Goal: Transaction & Acquisition: Purchase product/service

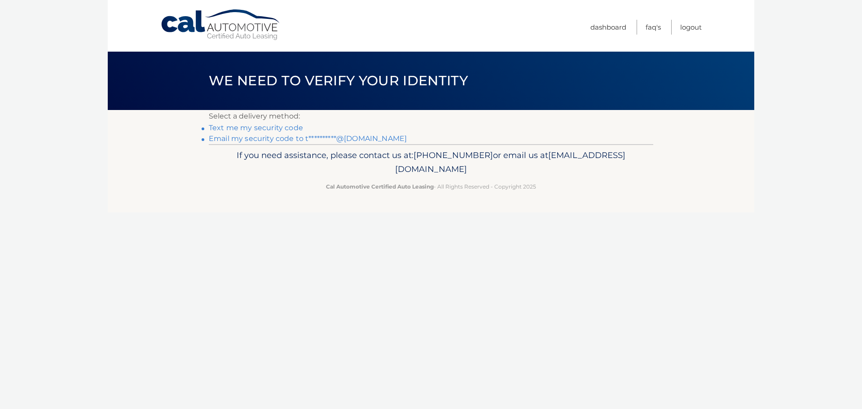
click at [259, 138] on link "**********" at bounding box center [308, 138] width 198 height 9
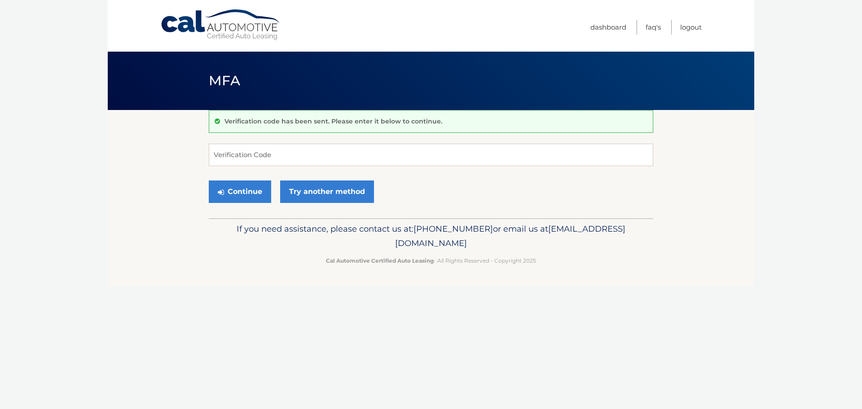
click at [781, 143] on body "Cal Automotive Menu Dashboard FAQ's Logout MFA" at bounding box center [431, 204] width 862 height 409
click at [249, 149] on input "Verification Code" at bounding box center [431, 155] width 444 height 22
paste input "154376"
click at [253, 192] on button "Continue" at bounding box center [240, 191] width 62 height 22
type input "154376"
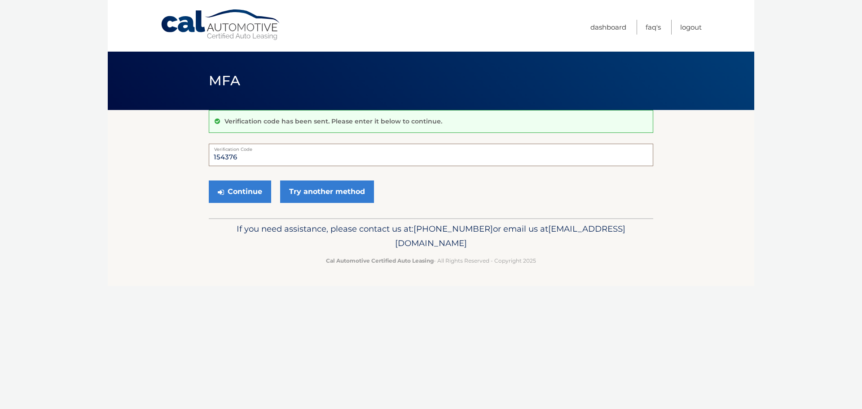
click at [209, 180] on button "Continue" at bounding box center [240, 191] width 62 height 22
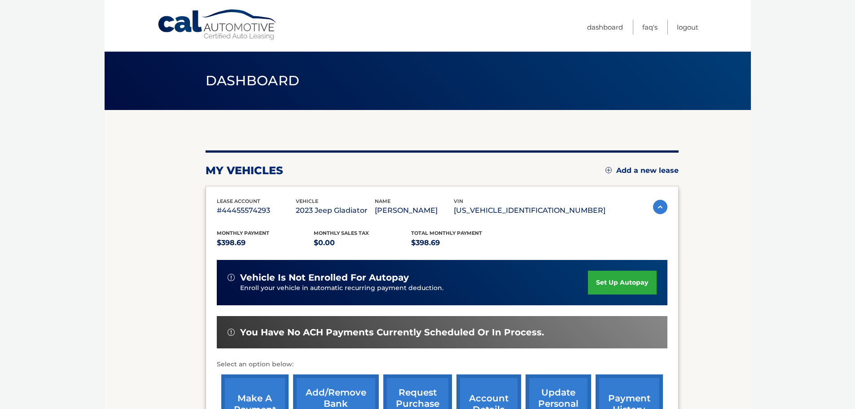
click at [735, 173] on section "my vehicles Add a new lease lease account #44455574293 vehicle 2023 Jeep Gladia…" at bounding box center [428, 293] width 646 height 366
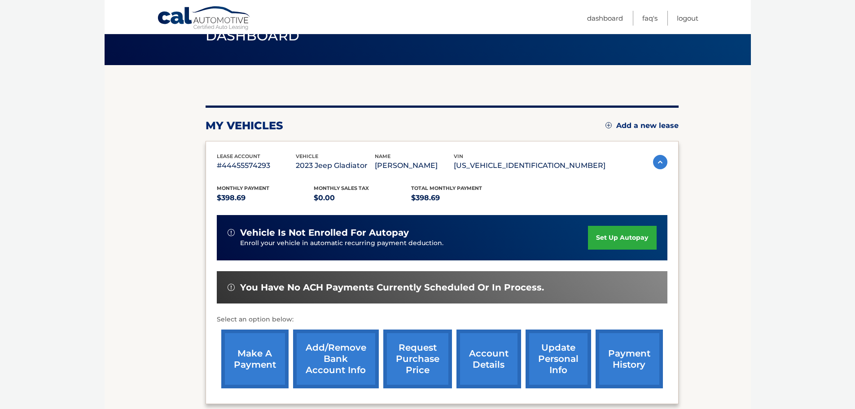
scroll to position [135, 0]
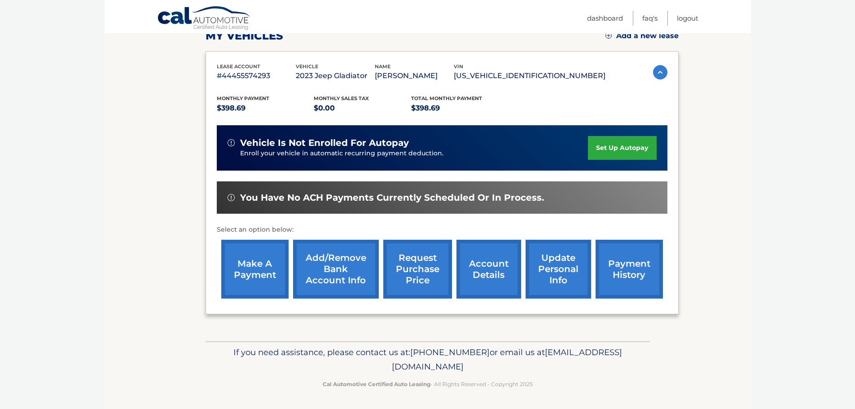
click at [250, 264] on link "make a payment" at bounding box center [254, 269] width 67 height 59
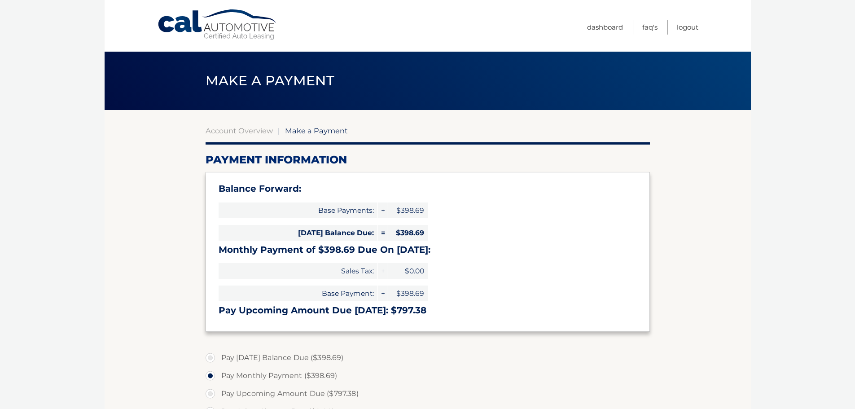
select select "Yjc4Y2E1YTMtYjA1ZS00YzJiLTk3MGMtYWU3OGYwMGVhYjBh"
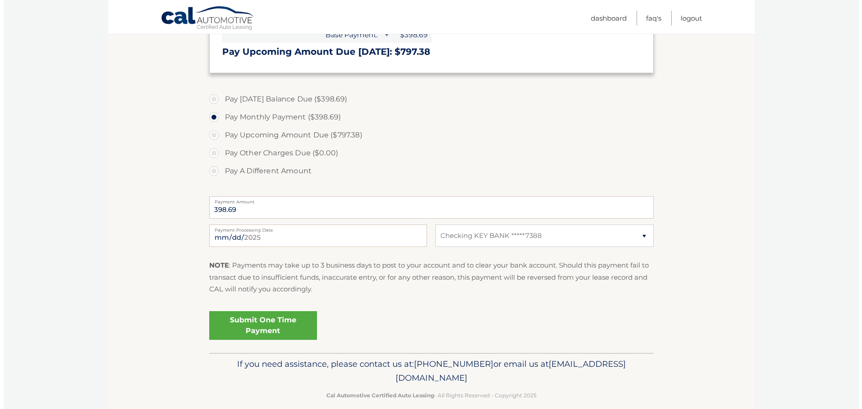
scroll to position [271, 0]
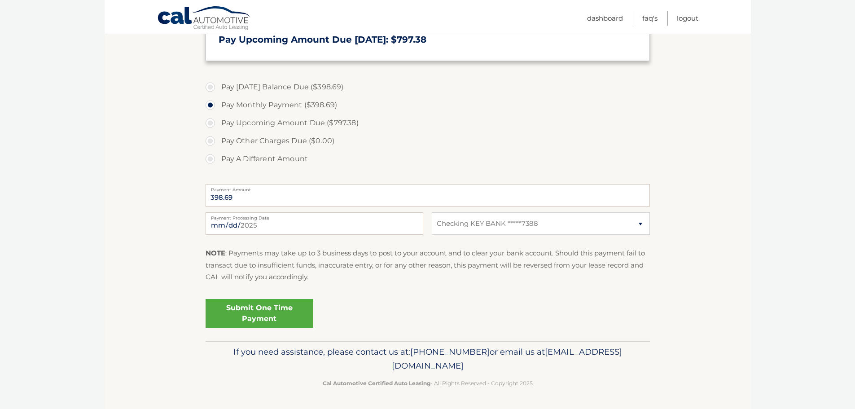
click at [278, 312] on link "Submit One Time Payment" at bounding box center [260, 313] width 108 height 29
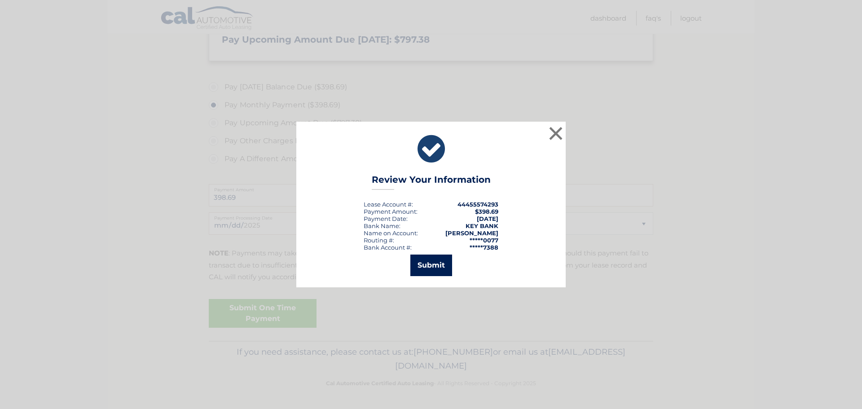
click at [432, 267] on button "Submit" at bounding box center [431, 266] width 42 height 22
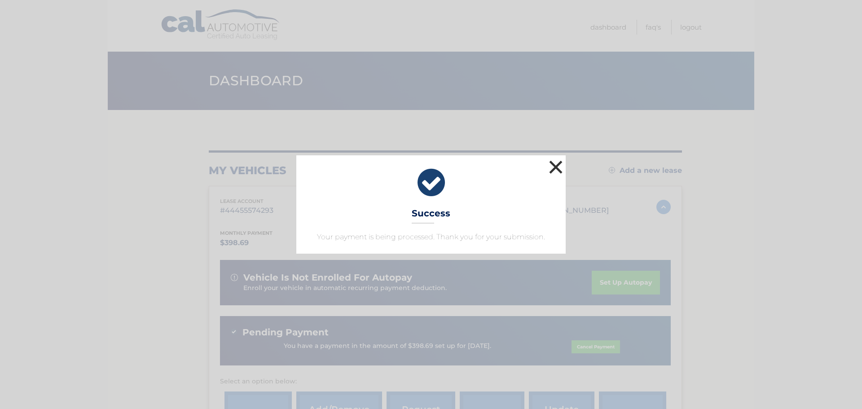
click at [558, 166] on button "×" at bounding box center [556, 167] width 18 height 18
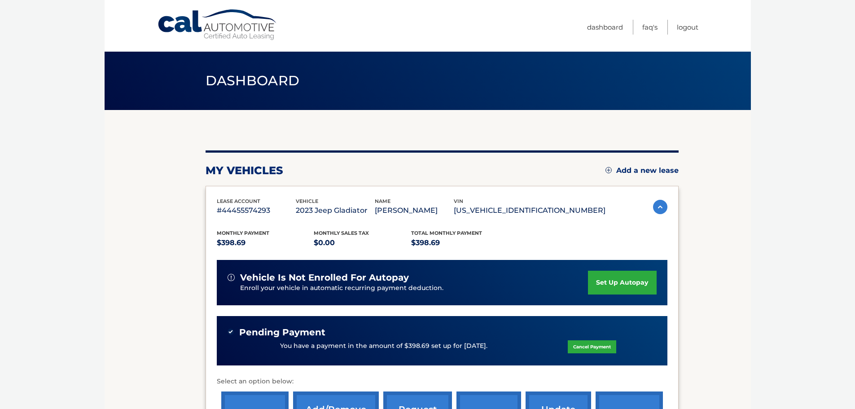
click at [766, 183] on body "Cal Automotive Menu Dashboard FAQ's Logout" at bounding box center [427, 204] width 855 height 409
